Goal: Information Seeking & Learning: Check status

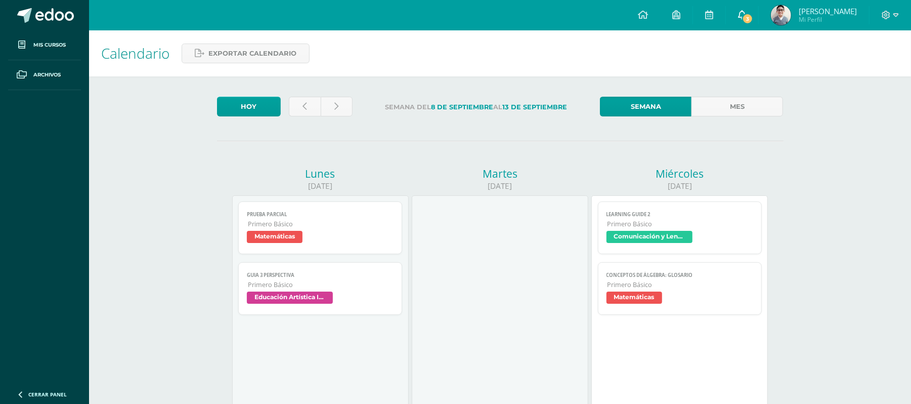
click at [746, 11] on icon at bounding box center [742, 14] width 8 height 9
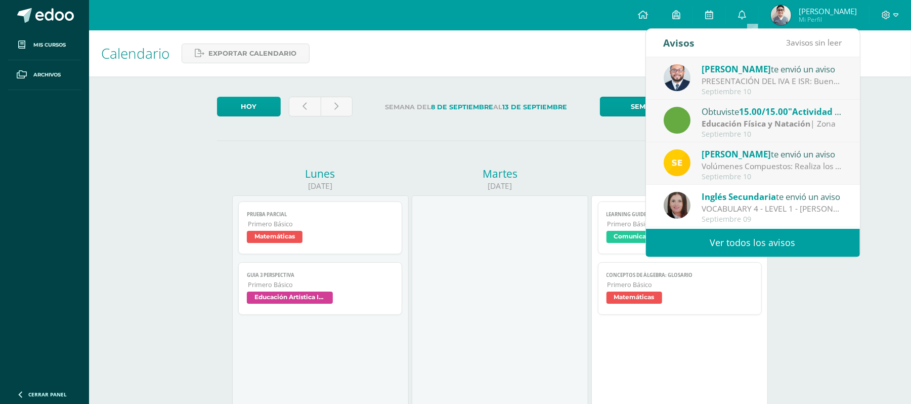
click at [817, 152] on div "[PERSON_NAME] te envió un aviso" at bounding box center [772, 153] width 141 height 13
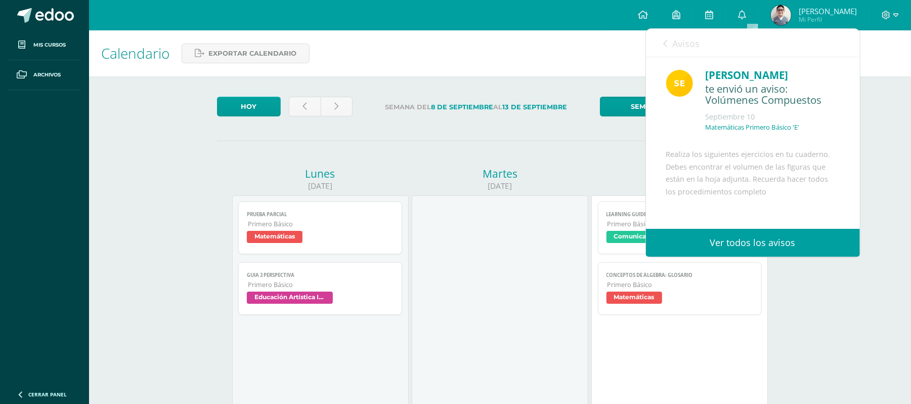
click at [664, 39] on icon at bounding box center [666, 43] width 4 height 8
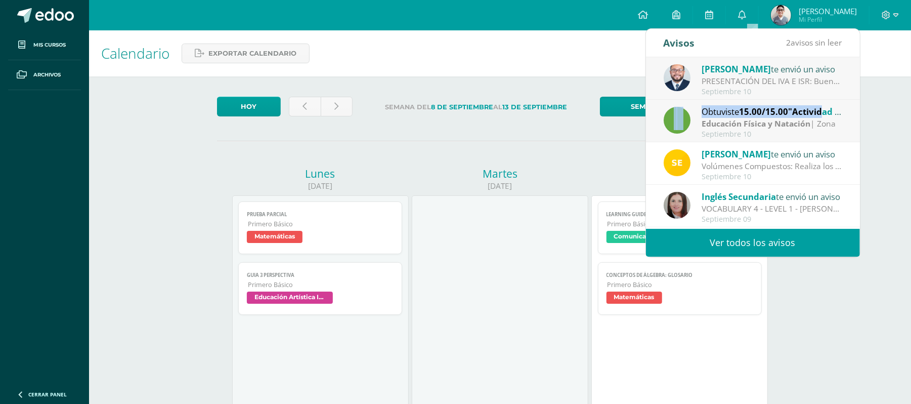
drag, startPoint x: 652, startPoint y: 100, endPoint x: 824, endPoint y: 106, distance: 171.7
click at [824, 106] on div "Obtuviste 15.00/15.00 "Actividad #3" en Educación Física y Natación Educación F…" at bounding box center [753, 121] width 214 height 43
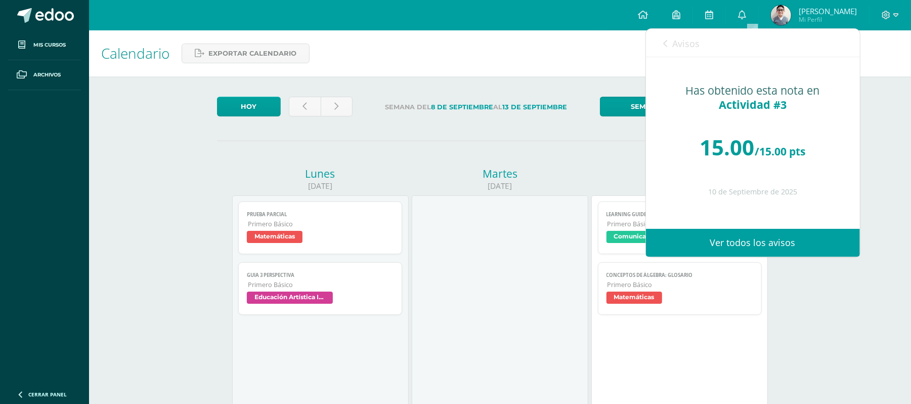
click at [667, 41] on icon at bounding box center [666, 43] width 4 height 8
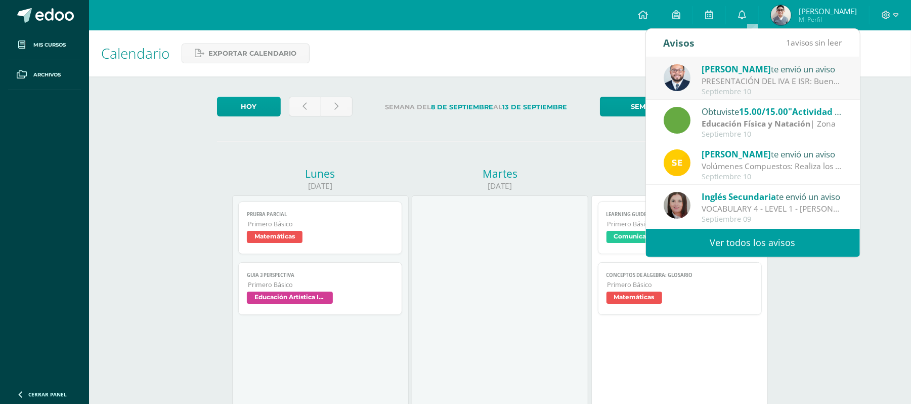
click at [740, 67] on span "[PERSON_NAME]" at bounding box center [736, 69] width 69 height 12
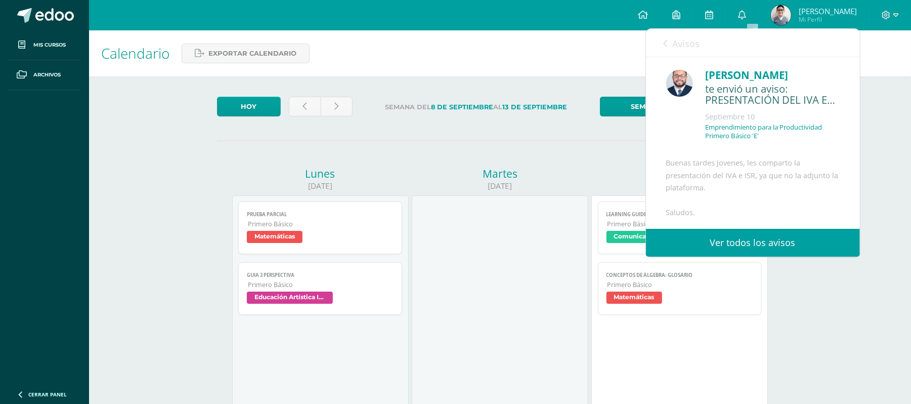
click at [670, 43] on link "Avisos" at bounding box center [682, 43] width 36 height 29
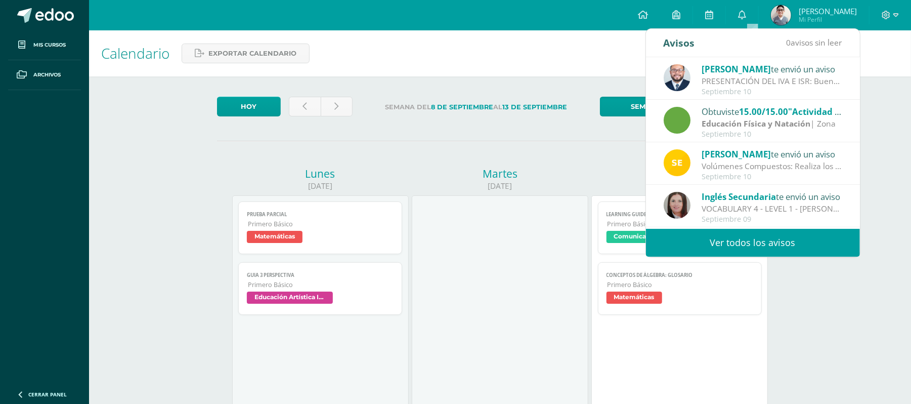
click at [584, 51] on div "Calendario Exportar calendario" at bounding box center [500, 53] width 822 height 46
